Goal: Check status: Check status

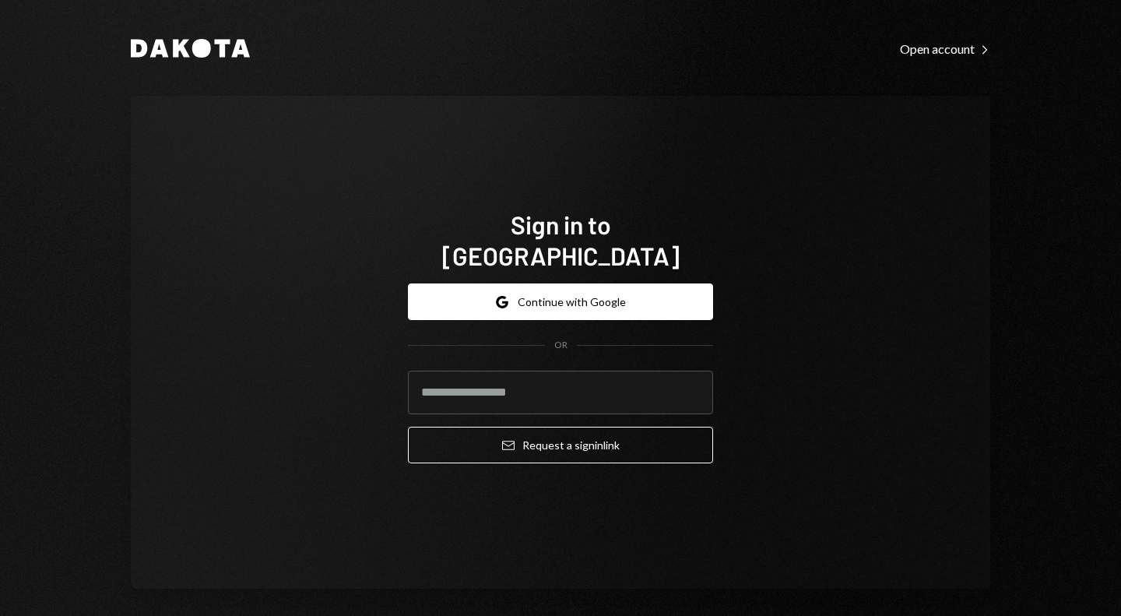
click at [536, 287] on button "Google Continue with Google" at bounding box center [560, 301] width 305 height 37
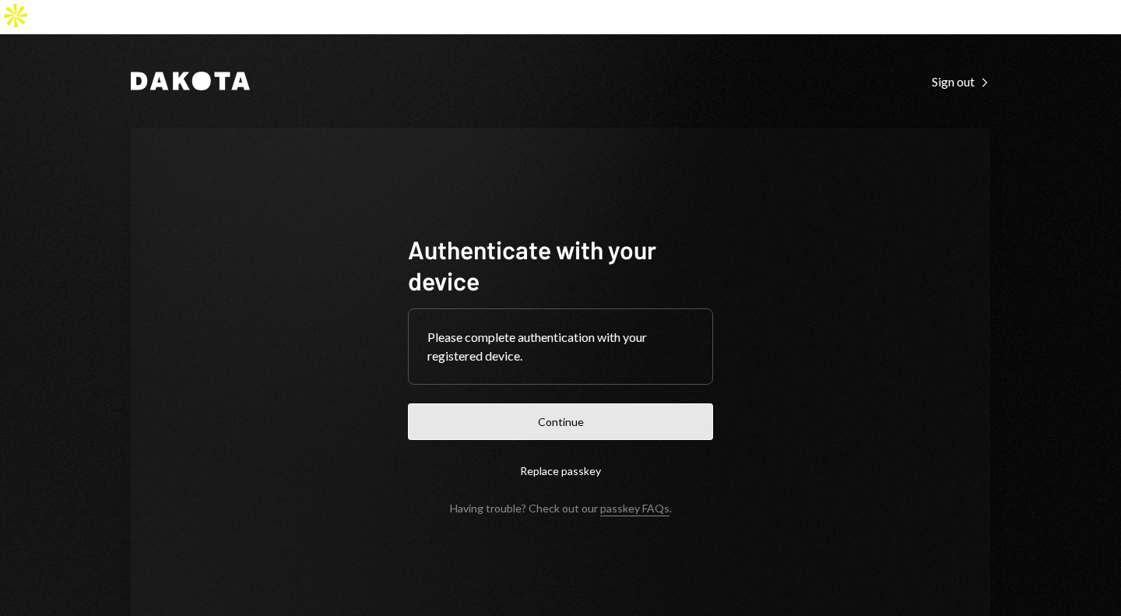
click at [592, 403] on button "Continue" at bounding box center [560, 421] width 305 height 37
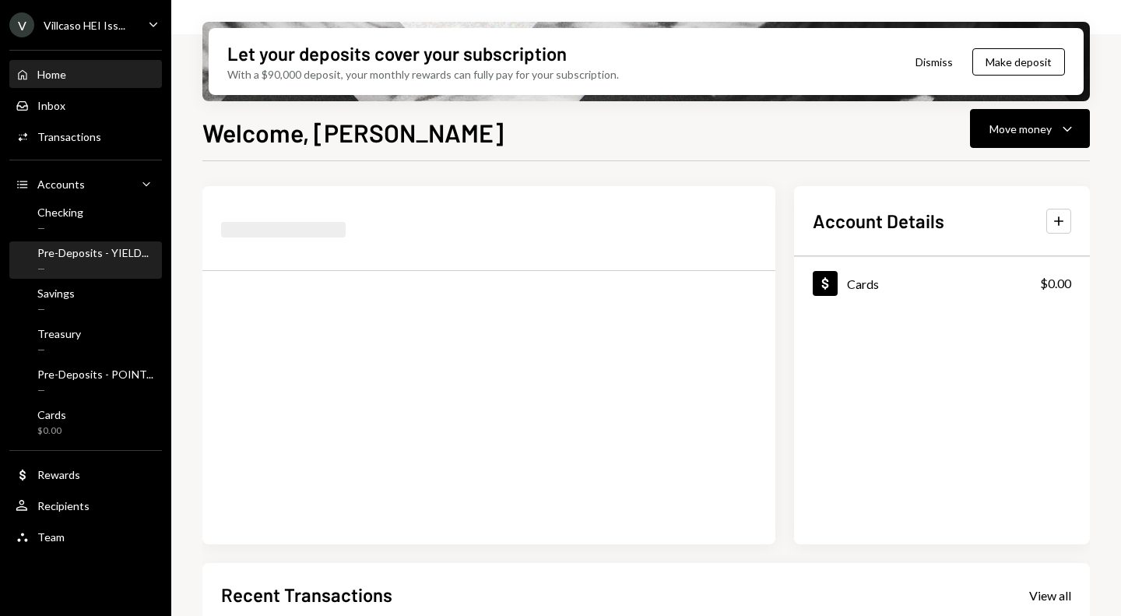
click at [90, 252] on div "Pre-Deposits - YIELD..." at bounding box center [92, 252] width 111 height 13
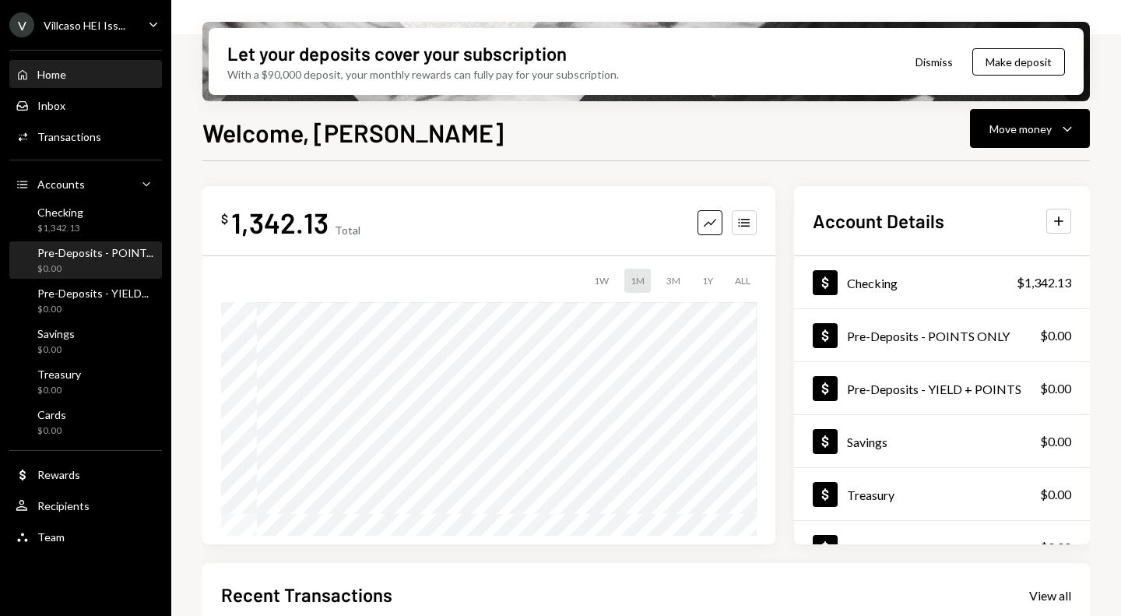
click at [105, 253] on div "Pre-Deposits - POINT..." at bounding box center [95, 252] width 116 height 13
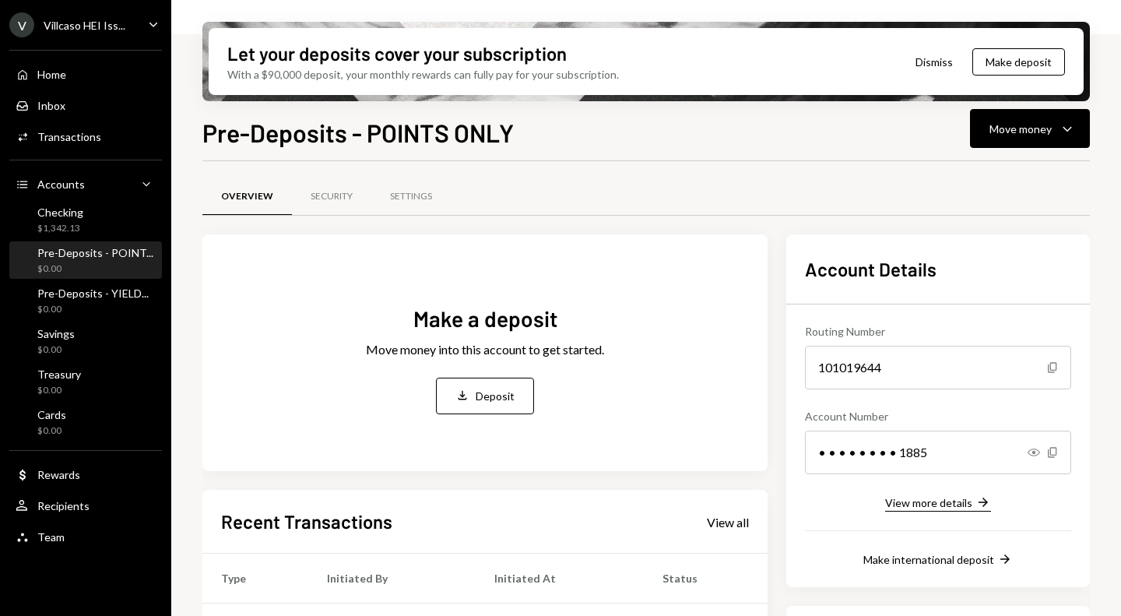
click at [934, 502] on div "View more details" at bounding box center [928, 502] width 87 height 13
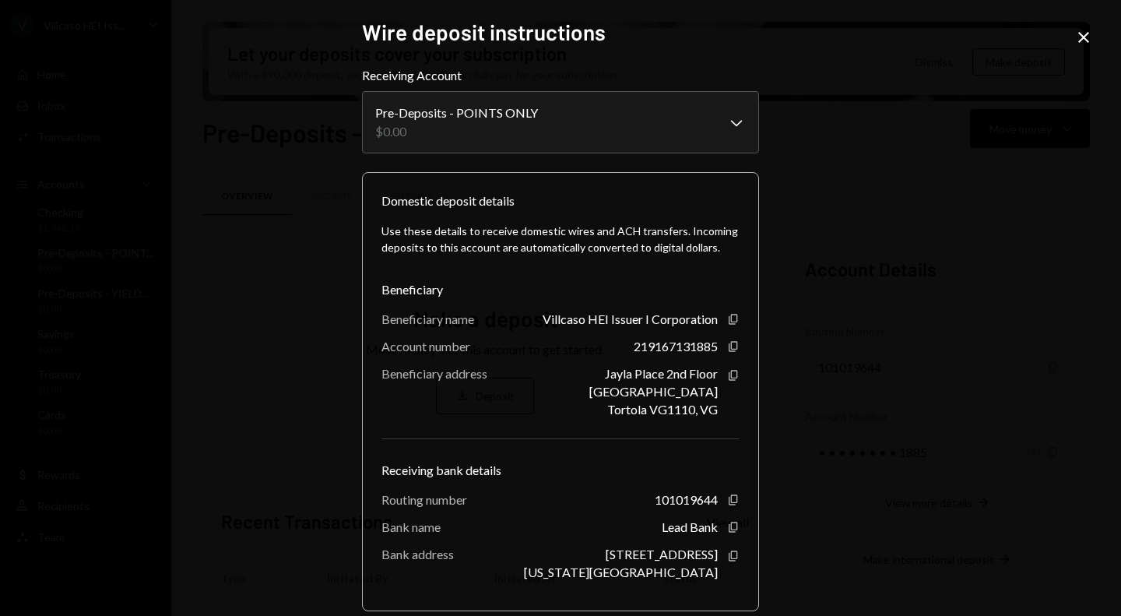
click at [1078, 40] on icon "Close" at bounding box center [1084, 37] width 19 height 19
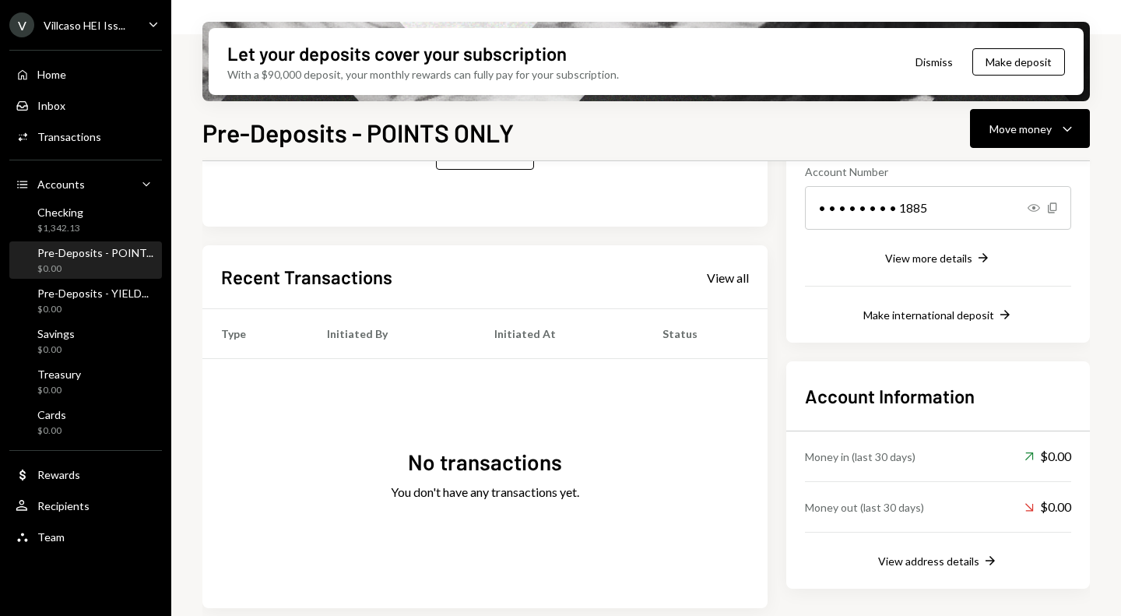
scroll to position [250, 0]
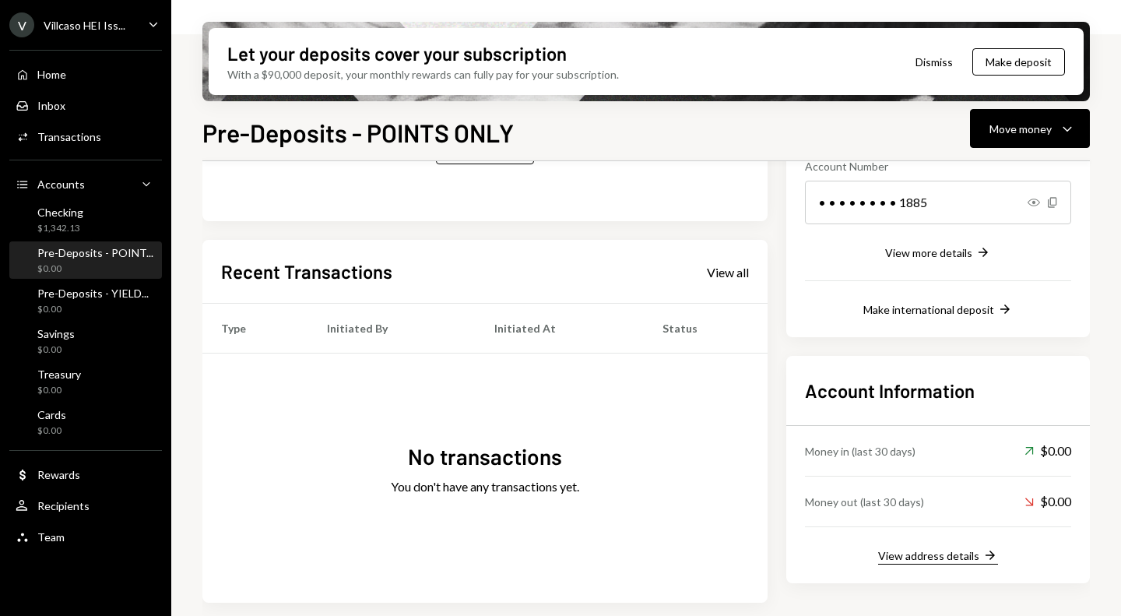
click at [965, 559] on div "View address details" at bounding box center [928, 555] width 101 height 13
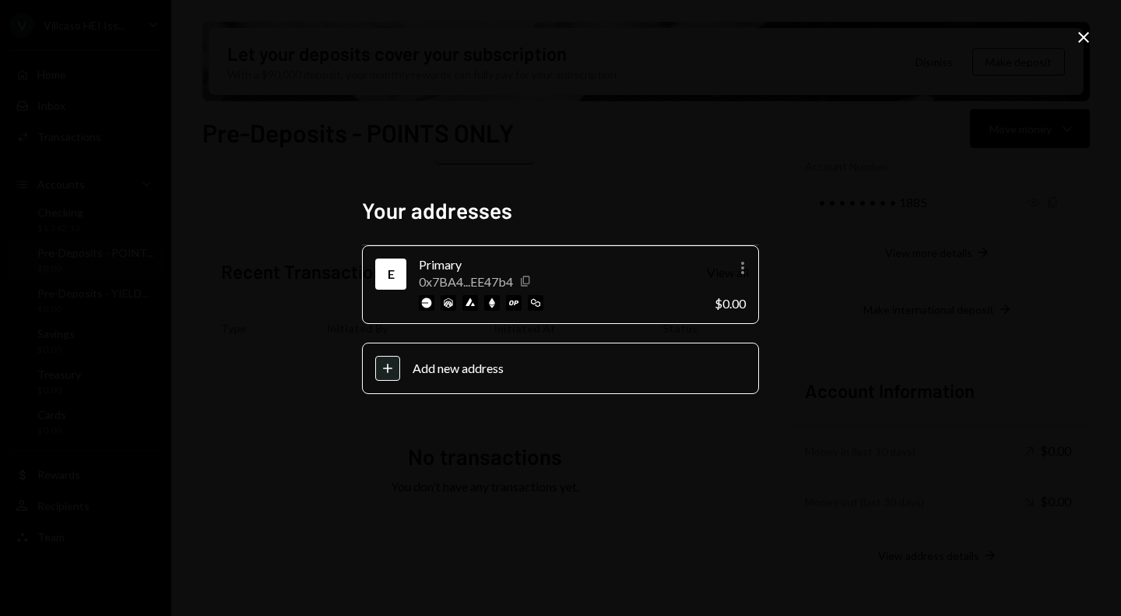
click at [529, 283] on icon "Copy" at bounding box center [525, 281] width 12 height 12
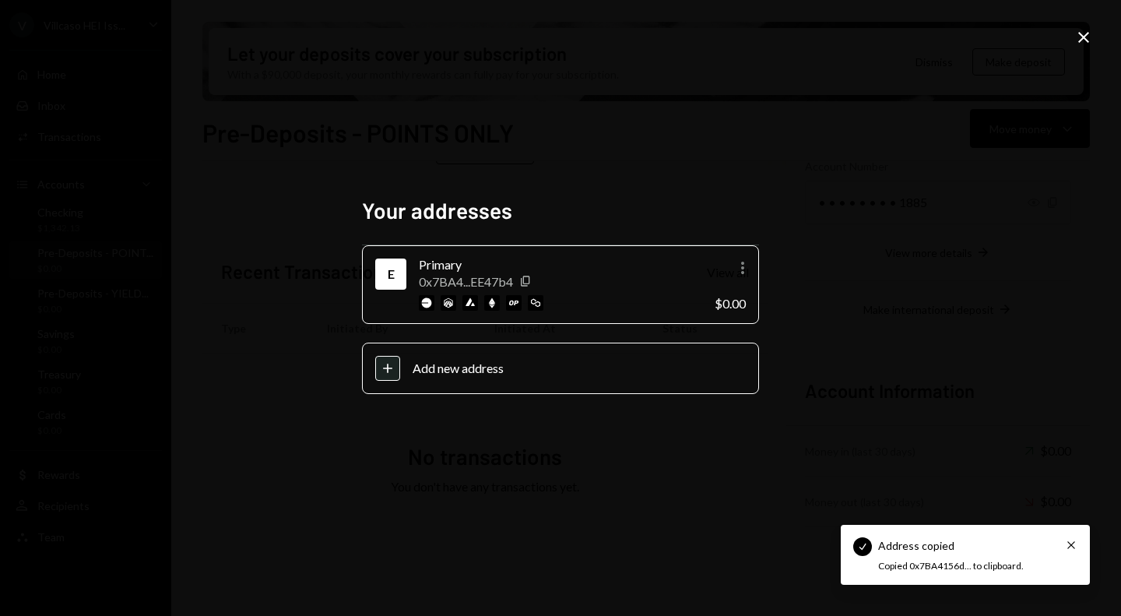
click at [1080, 36] on icon "Close" at bounding box center [1084, 37] width 19 height 19
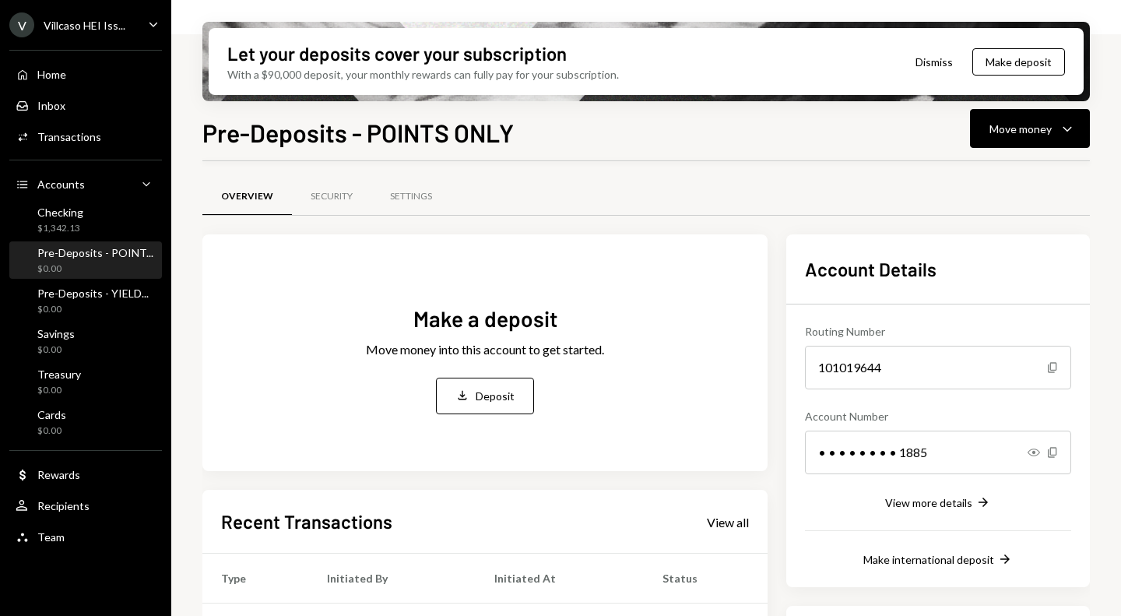
scroll to position [1, 0]
click at [93, 294] on div "Pre-Deposits - YIELD..." at bounding box center [92, 293] width 111 height 13
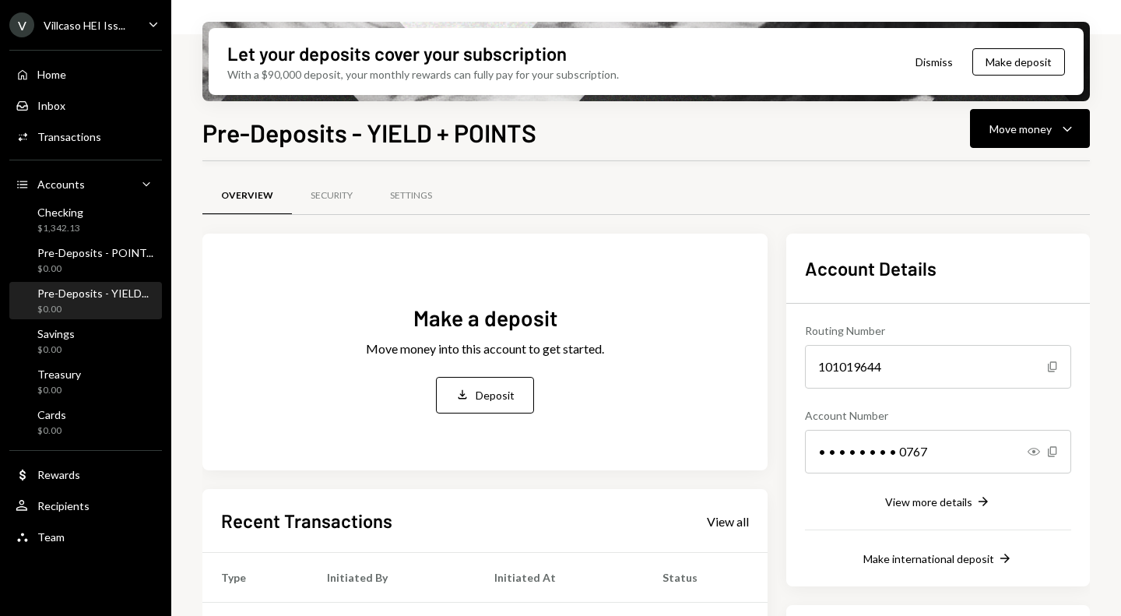
scroll to position [250, 0]
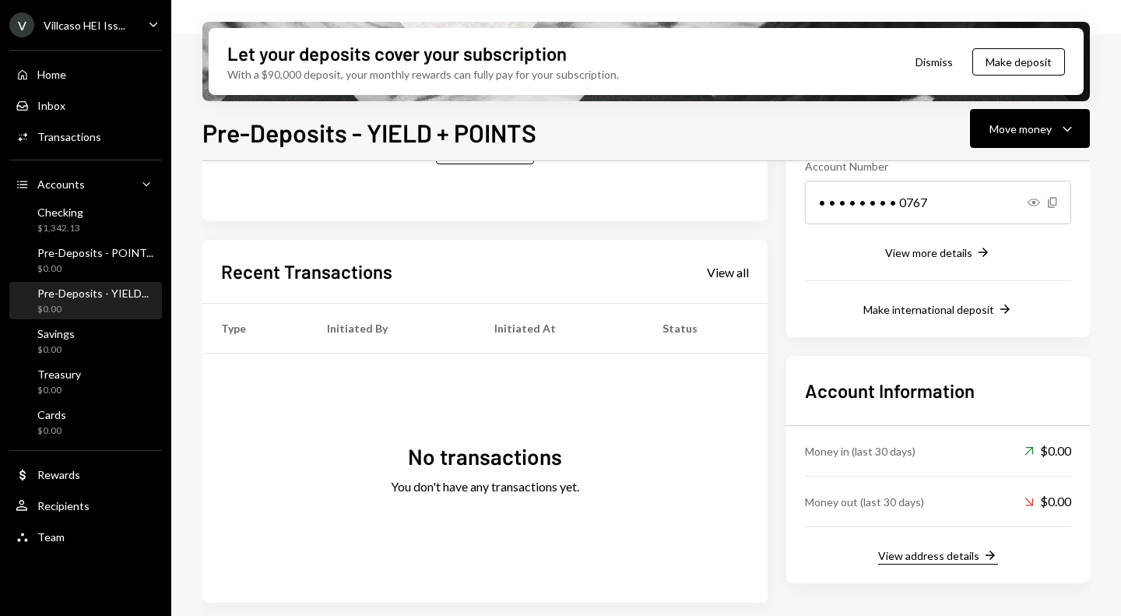
click at [947, 560] on div "View address details" at bounding box center [928, 555] width 101 height 13
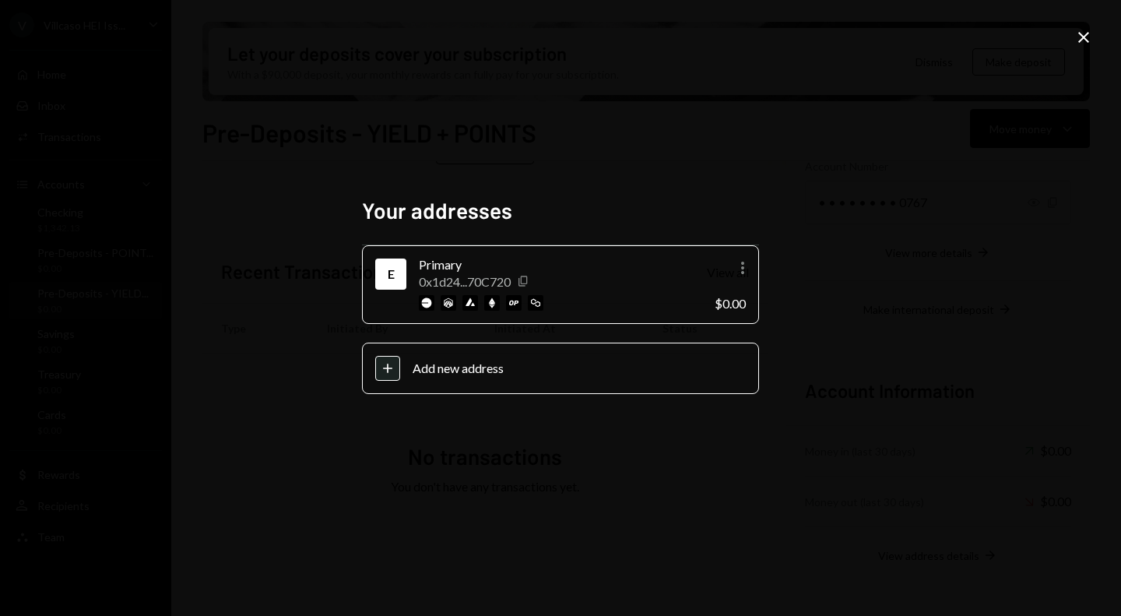
click at [524, 279] on icon "button" at bounding box center [523, 281] width 9 height 10
